Goal: Information Seeking & Learning: Learn about a topic

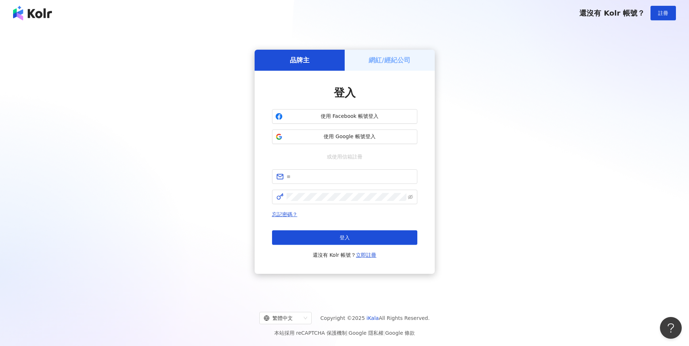
click at [376, 32] on div "品牌主 網紅/經紀公司 登入 使用 Facebook 帳號登入 使用 Google 帳號登入 或使用信箱註冊 忘記密碼？ 登入 還沒有 Kolr 帳號？ 立即…" at bounding box center [344, 162] width 689 height 272
click at [359, 137] on span "使用 Google 帳號登入" at bounding box center [349, 136] width 129 height 7
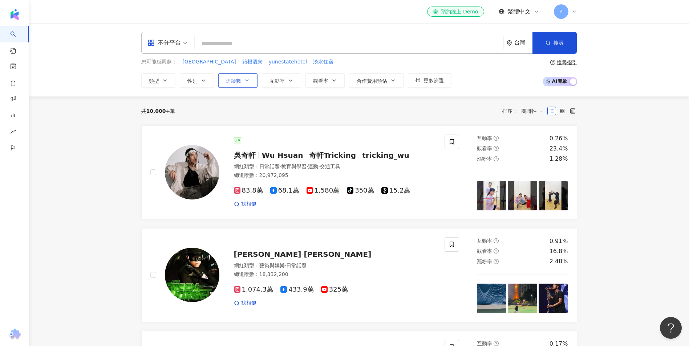
click at [239, 78] on span "追蹤數" at bounding box center [233, 81] width 15 height 6
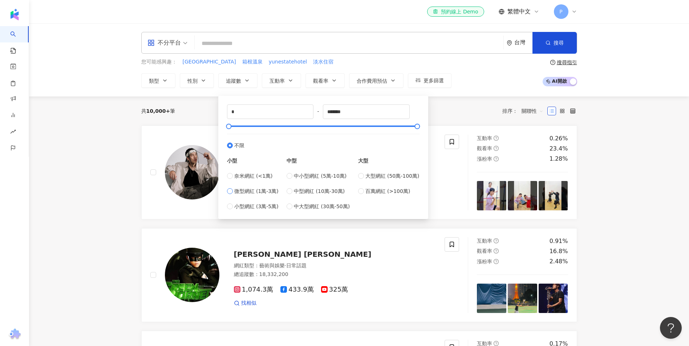
click at [253, 190] on span "微型網紅 (1萬-3萬)" at bounding box center [256, 191] width 44 height 8
type input "*****"
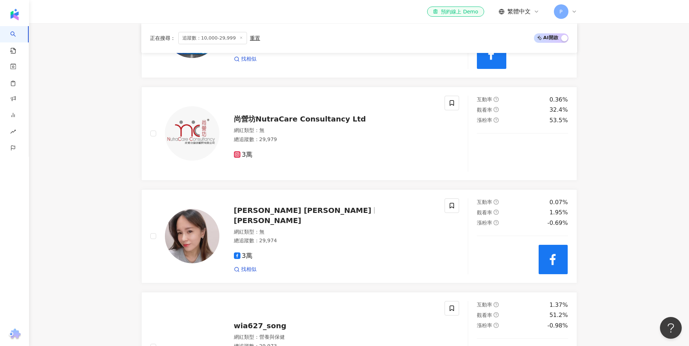
scroll to position [436, 0]
